Goal: Information Seeking & Learning: Learn about a topic

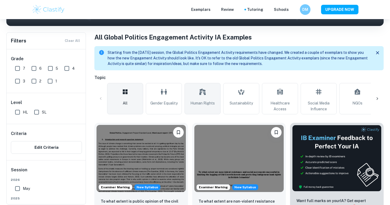
scroll to position [143, 0]
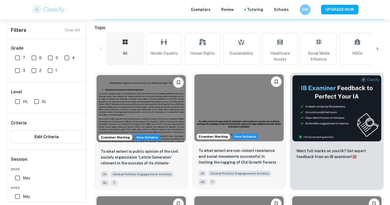
click at [255, 95] on img at bounding box center [239, 107] width 89 height 67
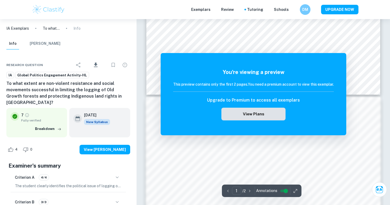
scroll to position [266, 0]
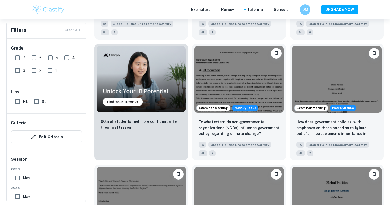
scroll to position [416, 0]
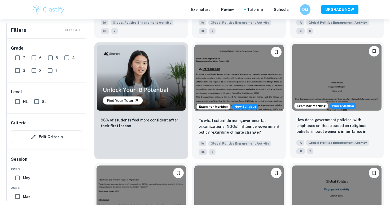
click at [333, 87] on img at bounding box center [336, 77] width 89 height 67
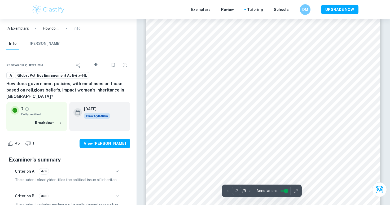
scroll to position [439, 0]
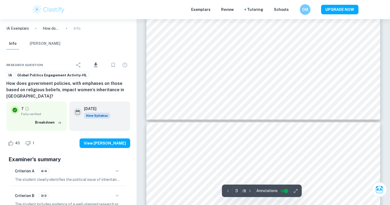
type input "4"
